Goal: Browse casually: Explore the website without a specific task or goal

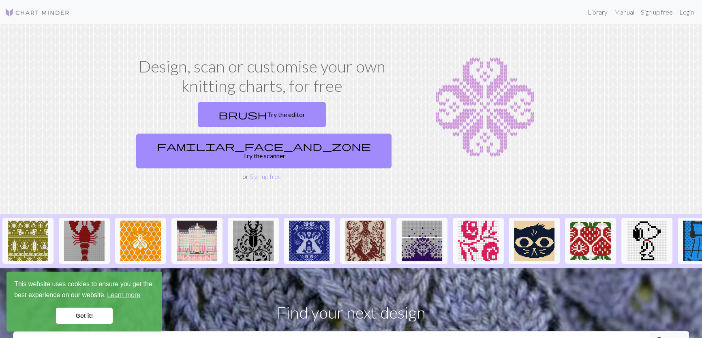
scroll to position [147, 0]
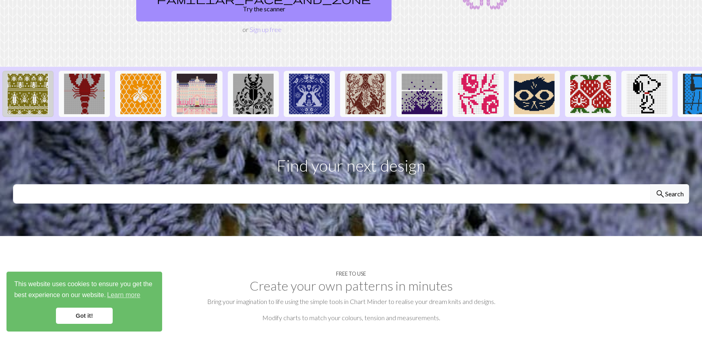
click at [28, 113] on img at bounding box center [28, 94] width 41 height 41
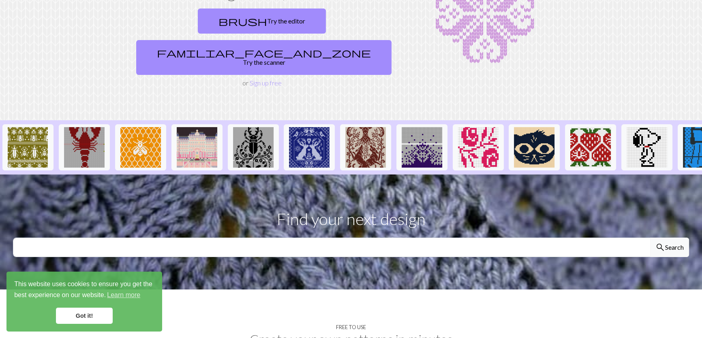
scroll to position [110, 0]
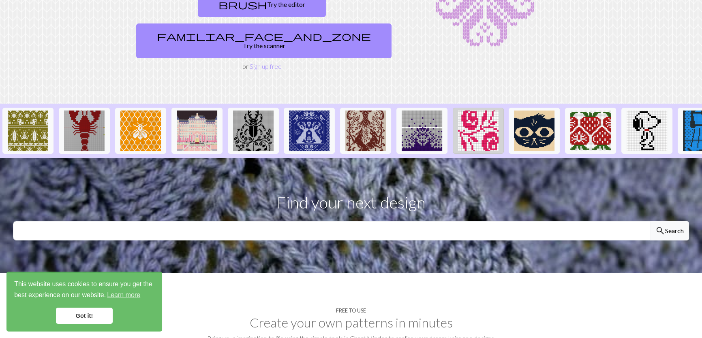
click at [498, 151] on img at bounding box center [478, 131] width 41 height 41
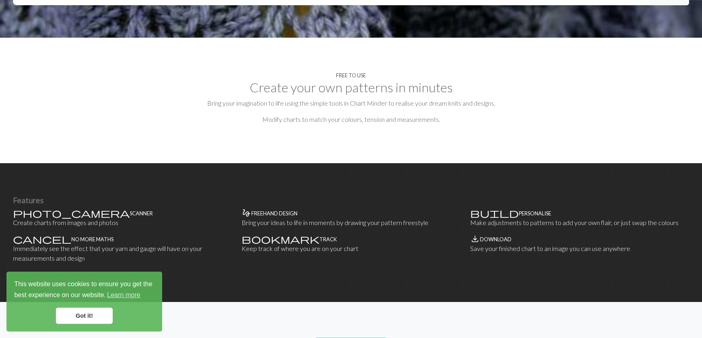
scroll to position [368, 0]
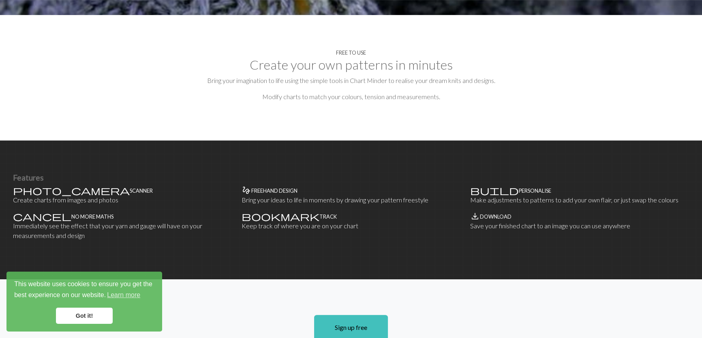
click at [79, 314] on link "Got it!" at bounding box center [84, 316] width 57 height 16
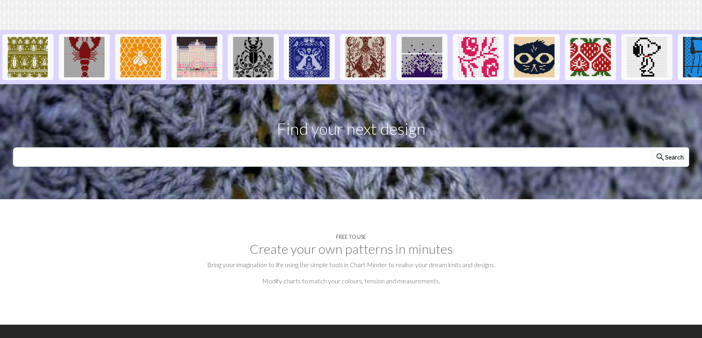
scroll to position [0, 0]
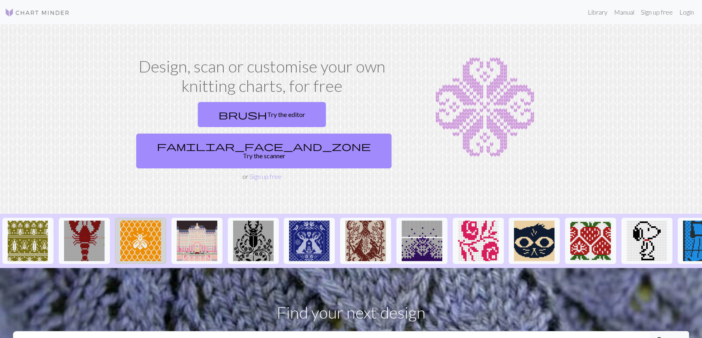
click at [152, 261] on img at bounding box center [140, 241] width 41 height 41
